Goal: Information Seeking & Learning: Learn about a topic

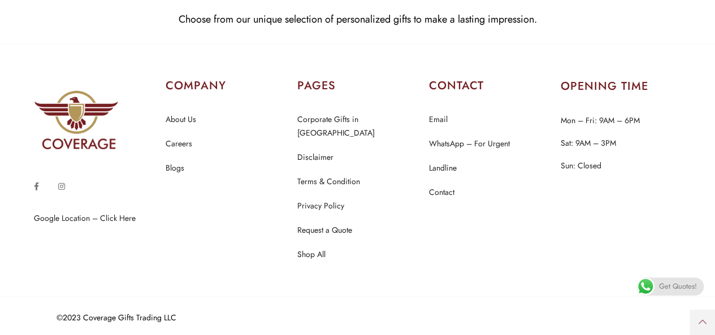
scroll to position [5480, 0]
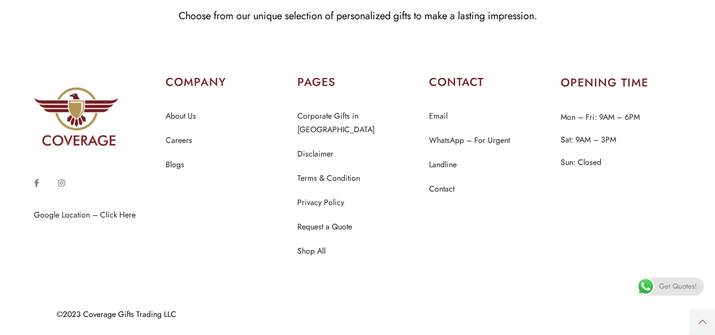
click at [658, 278] on div "Get Quotes!" at bounding box center [670, 287] width 67 height 18
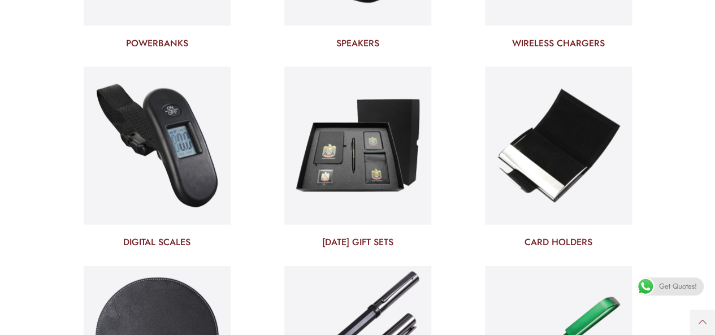
scroll to position [3430, 0]
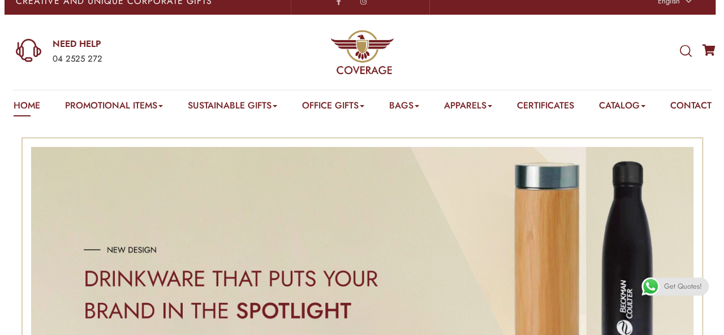
scroll to position [0, 0]
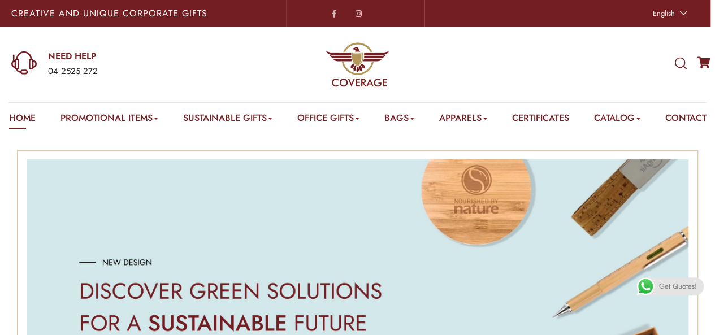
click at [680, 63] on icon at bounding box center [681, 64] width 12 height 12
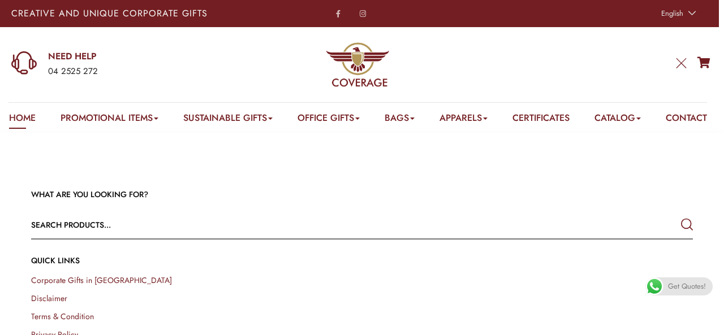
click at [296, 239] on input "text" at bounding box center [295, 224] width 529 height 27
type input "box"
click at [681, 215] on button "submit" at bounding box center [687, 225] width 12 height 20
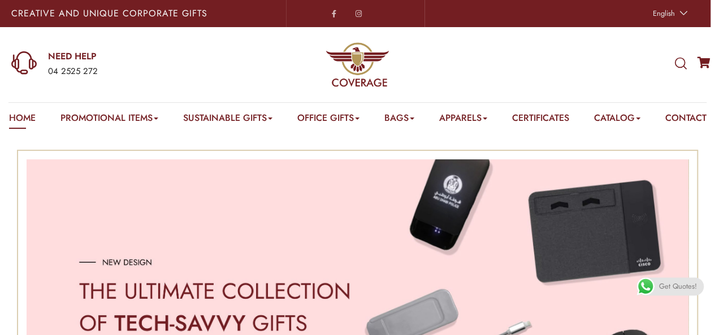
click at [673, 63] on div "WHAT ARE YOU LOOKING FOR? Select a category Apparels Caps Scarfs T-Shirts Towel…" at bounding box center [596, 64] width 239 height 75
click at [683, 64] on icon at bounding box center [681, 64] width 12 height 12
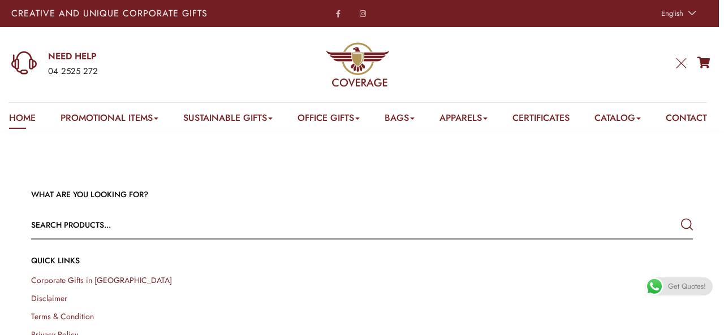
click at [522, 239] on input "text" at bounding box center [295, 224] width 529 height 27
type input "usb"
click at [681, 215] on button "submit" at bounding box center [687, 225] width 12 height 20
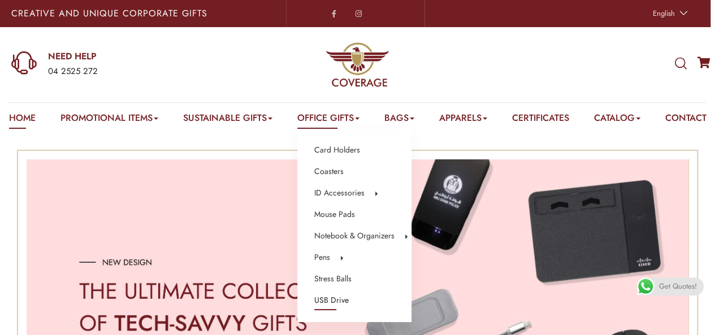
click at [346, 298] on link "USB Drive" at bounding box center [331, 300] width 34 height 15
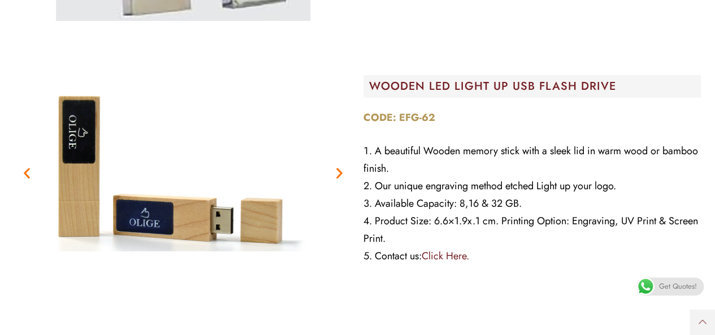
scroll to position [1753, 0]
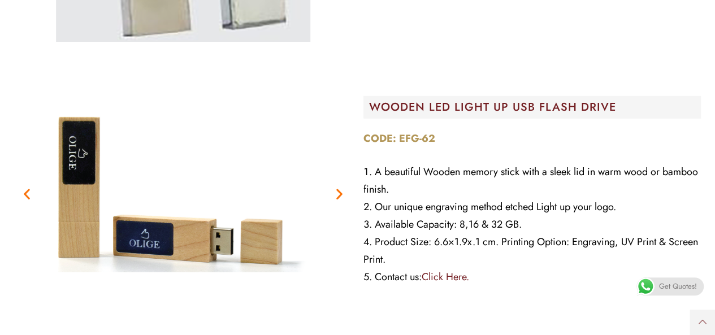
click at [26, 201] on figure "1 / 2" at bounding box center [183, 194] width 338 height 283
click at [26, 197] on icon "Previous slide" at bounding box center [27, 194] width 14 height 14
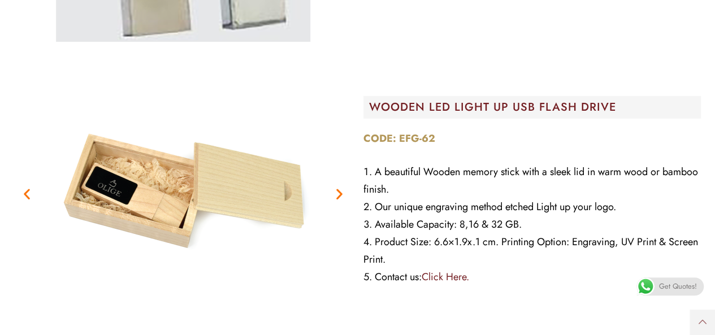
click at [26, 197] on icon "Previous slide" at bounding box center [27, 194] width 14 height 14
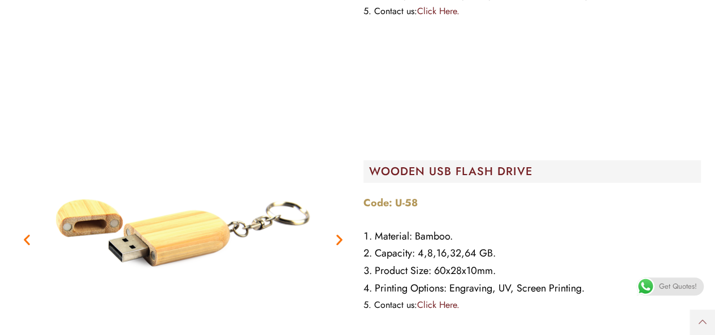
scroll to position [0, 0]
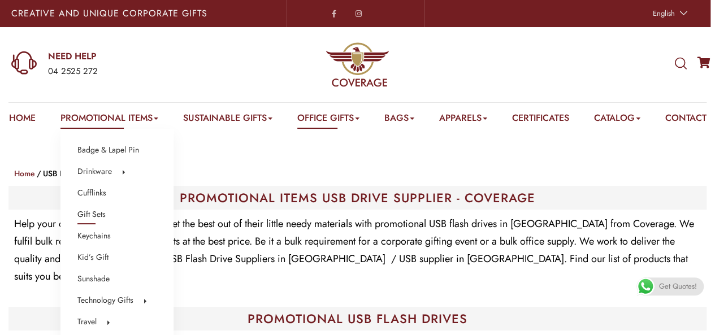
click at [100, 214] on link "Gift Sets" at bounding box center [91, 215] width 28 height 15
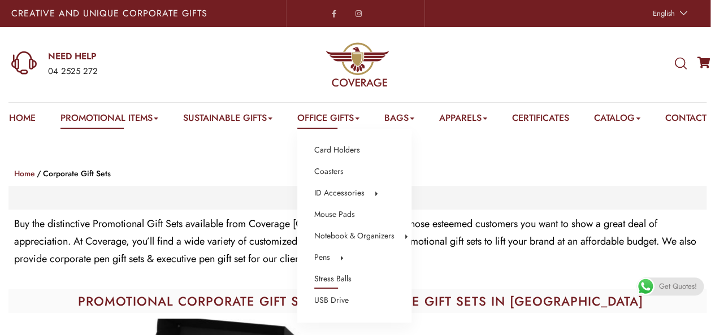
click at [347, 274] on link "Stress Balls" at bounding box center [332, 279] width 37 height 15
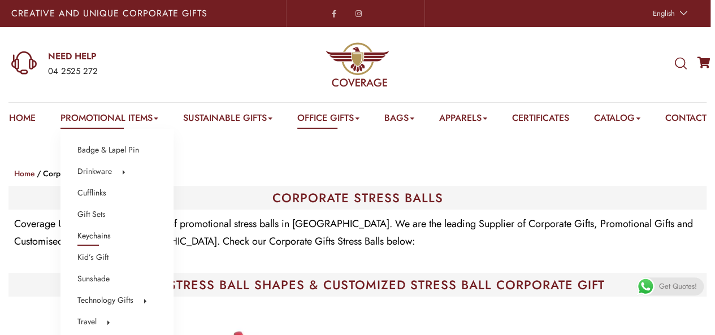
click at [105, 237] on link "Keychains" at bounding box center [93, 236] width 33 height 15
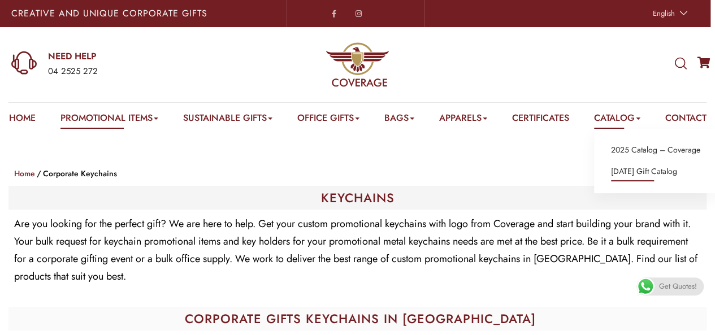
click at [651, 175] on link "[DATE] Gift Catalog" at bounding box center [644, 172] width 66 height 15
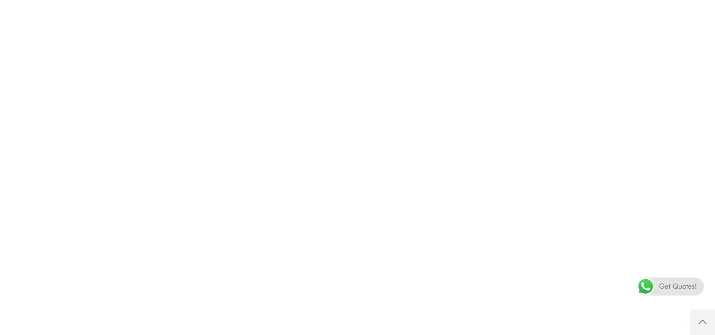
drag, startPoint x: 0, startPoint y: 0, endPoint x: 723, endPoint y: 83, distance: 727.9
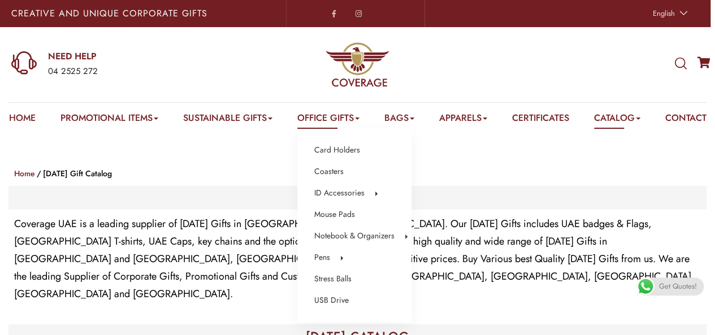
click at [335, 115] on link "Office Gifts" at bounding box center [328, 120] width 62 height 18
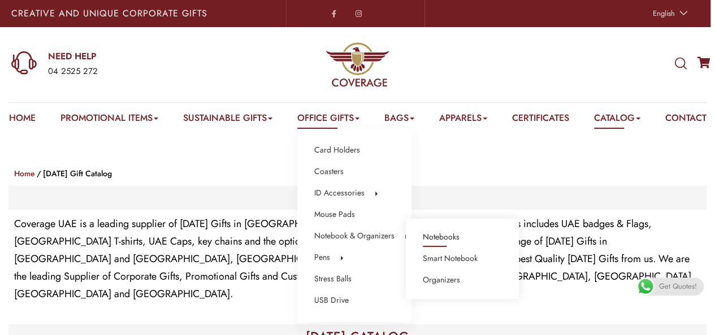
click at [459, 235] on link "Notebooks" at bounding box center [441, 237] width 37 height 15
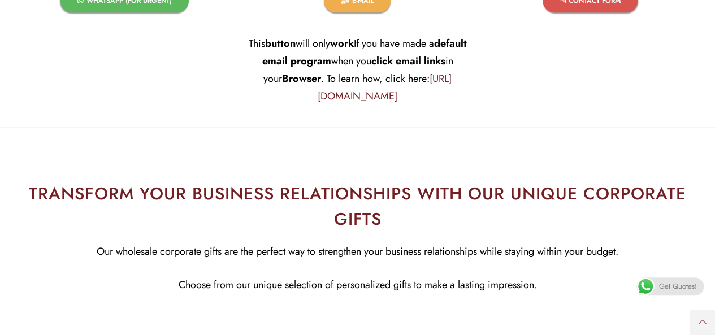
scroll to position [13646, 0]
